Goal: Task Accomplishment & Management: Use online tool/utility

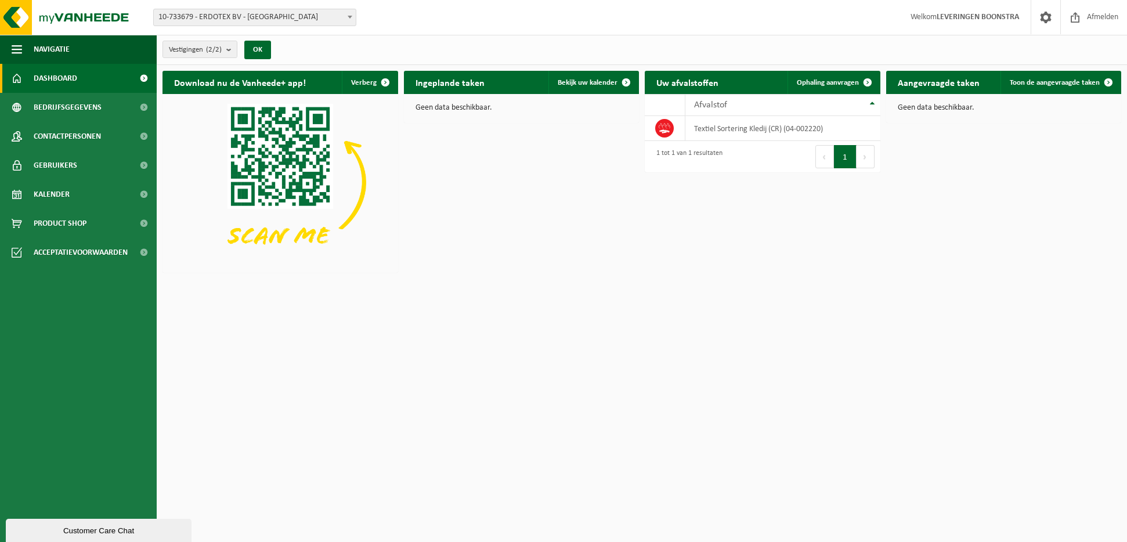
click at [350, 17] on b at bounding box center [350, 17] width 5 height 3
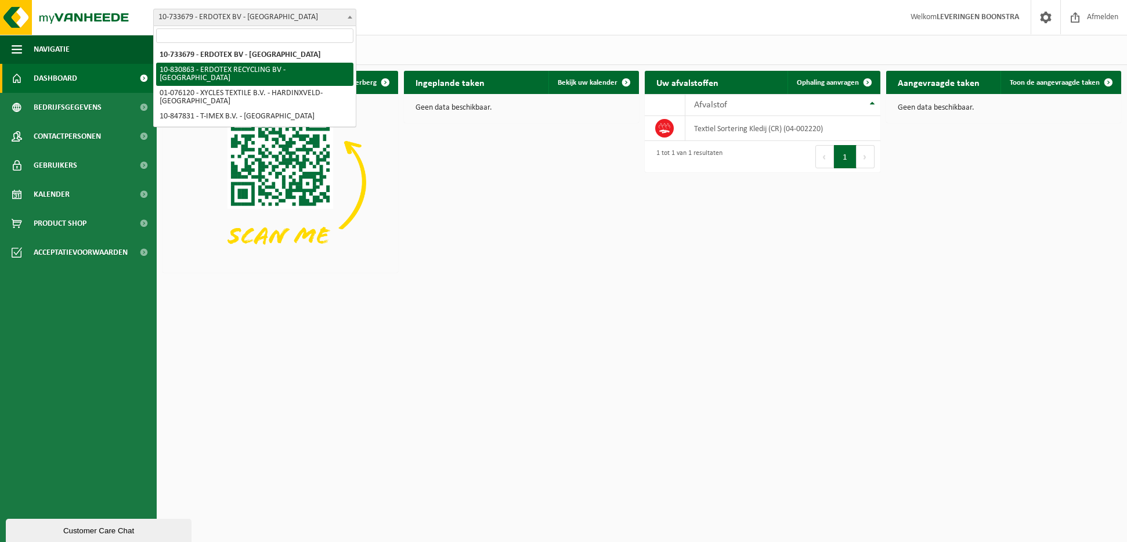
select select "88776"
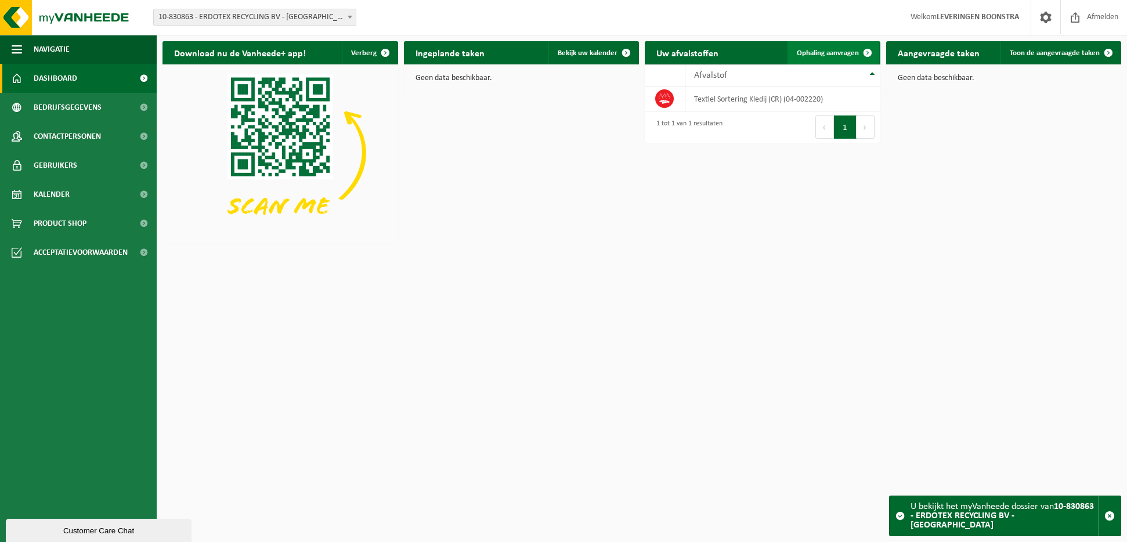
click at [819, 48] on link "Ophaling aanvragen" at bounding box center [833, 52] width 92 height 23
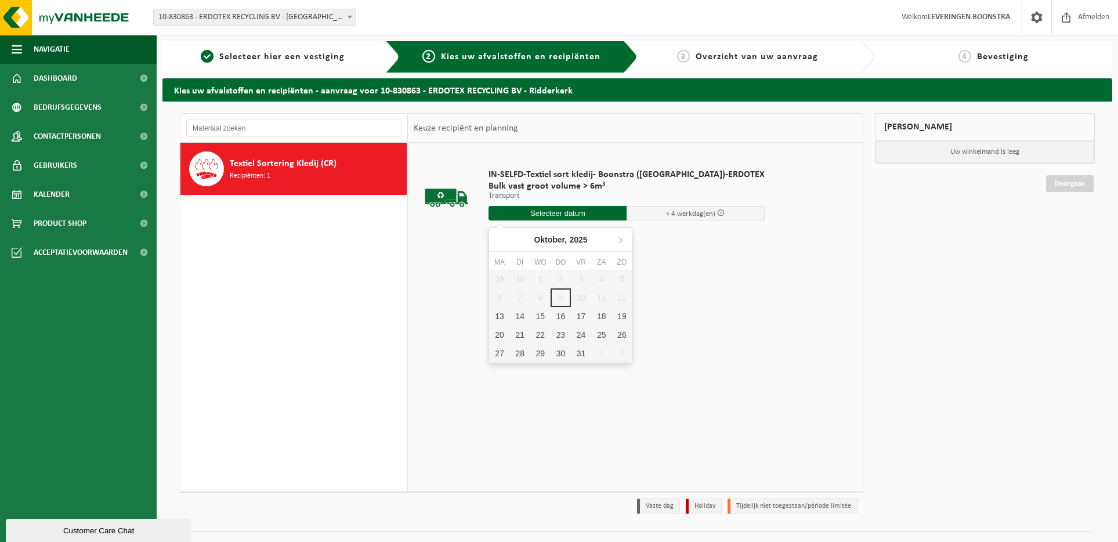
click at [557, 210] on input "text" at bounding box center [558, 213] width 138 height 15
click at [520, 315] on div "14" at bounding box center [520, 316] width 20 height 19
type input "Van 2025-10-14"
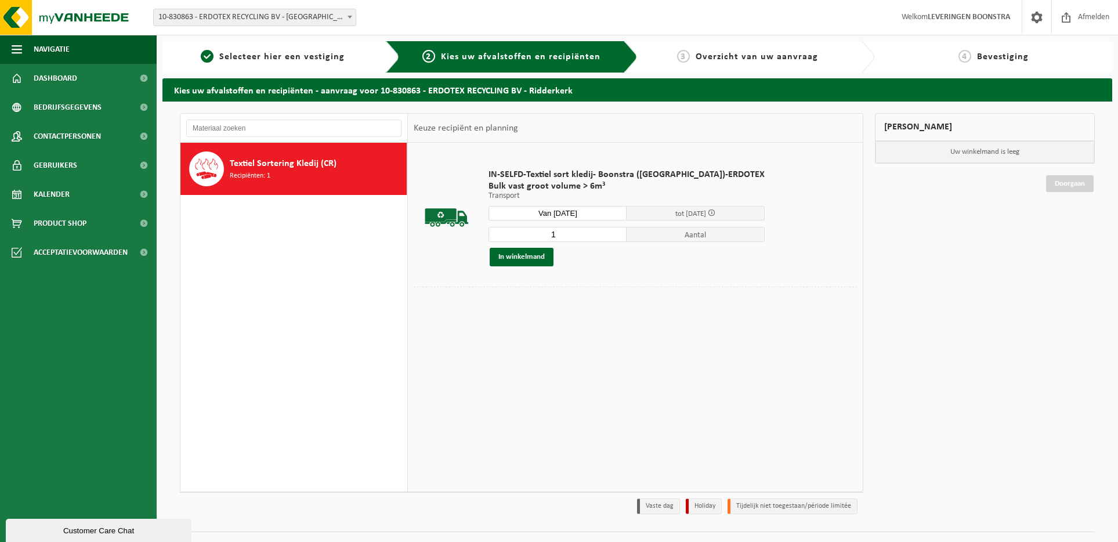
click at [556, 233] on input "1" at bounding box center [558, 234] width 138 height 15
type input "3"
type input "2"
click at [536, 255] on button "In winkelmand" at bounding box center [522, 257] width 64 height 19
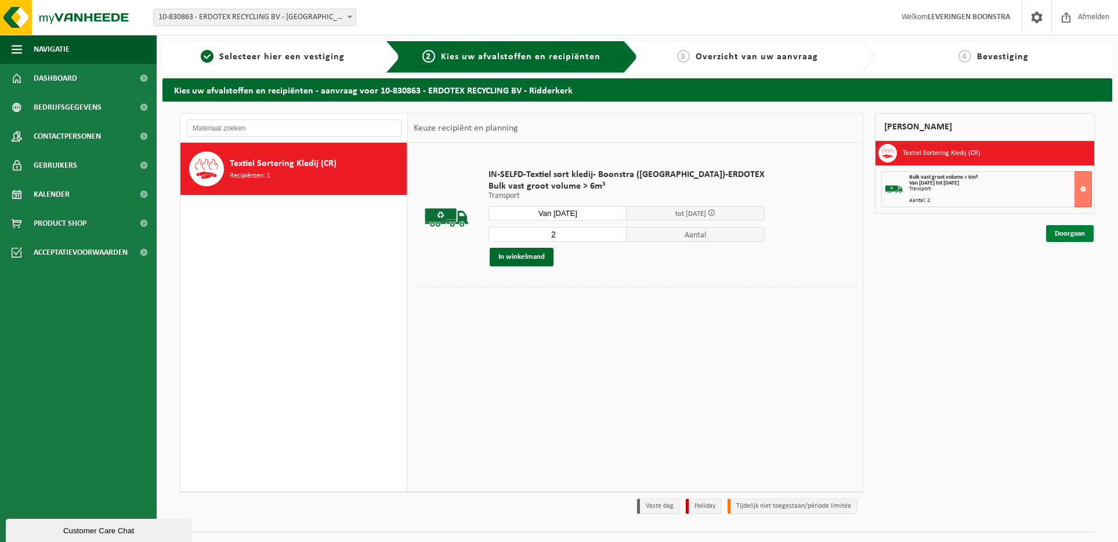
click at [1063, 229] on link "Doorgaan" at bounding box center [1070, 233] width 48 height 17
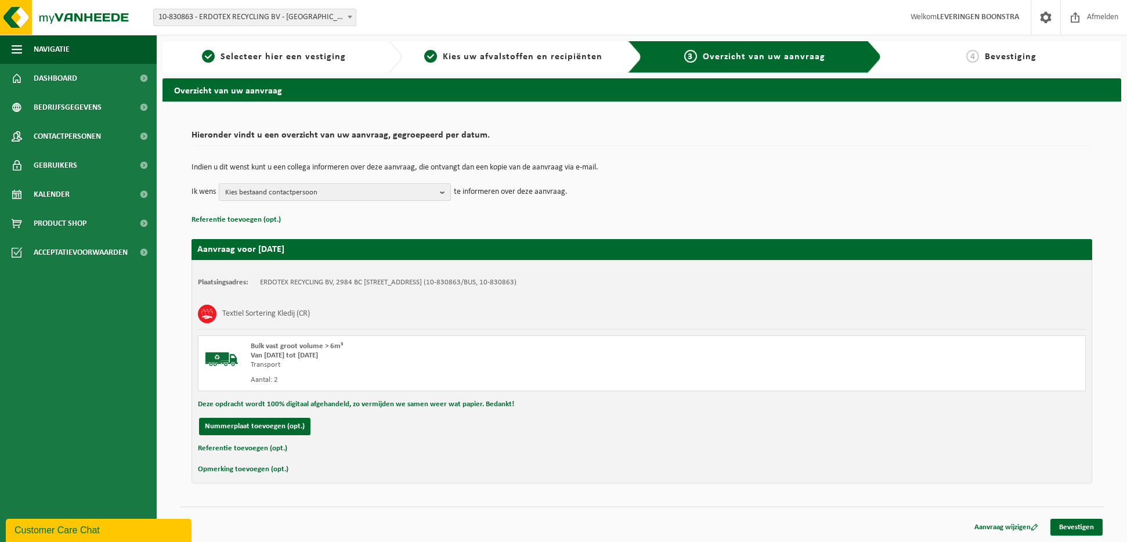
click at [443, 190] on b "button" at bounding box center [445, 192] width 10 height 16
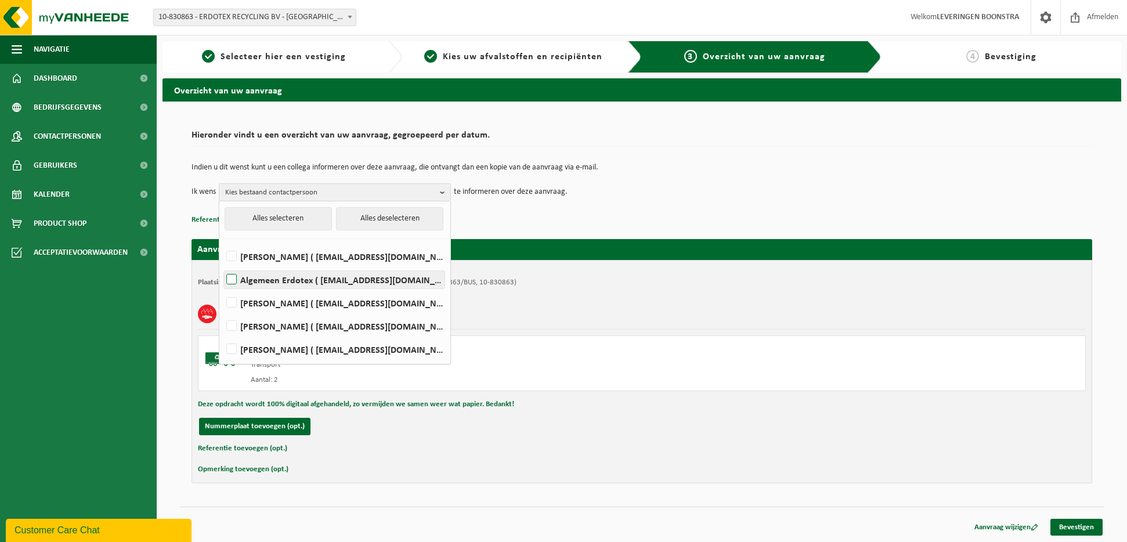
click at [233, 275] on label "Algemeen Erdotex ( sales@erdotex.com )" at bounding box center [334, 279] width 220 height 17
click at [222, 265] on input "Algemeen Erdotex ( sales@erdotex.com )" at bounding box center [222, 265] width 1 height 1
checkbox input "true"
click at [1076, 525] on link "Bevestigen" at bounding box center [1076, 527] width 52 height 17
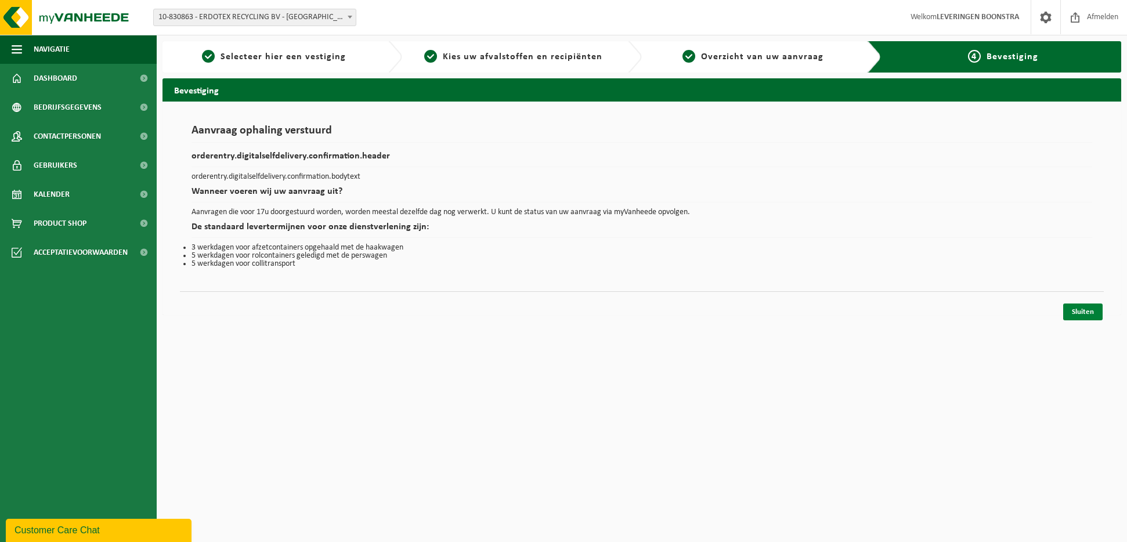
click at [1084, 309] on link "Sluiten" at bounding box center [1082, 311] width 39 height 17
